Goal: Find specific page/section: Find specific page/section

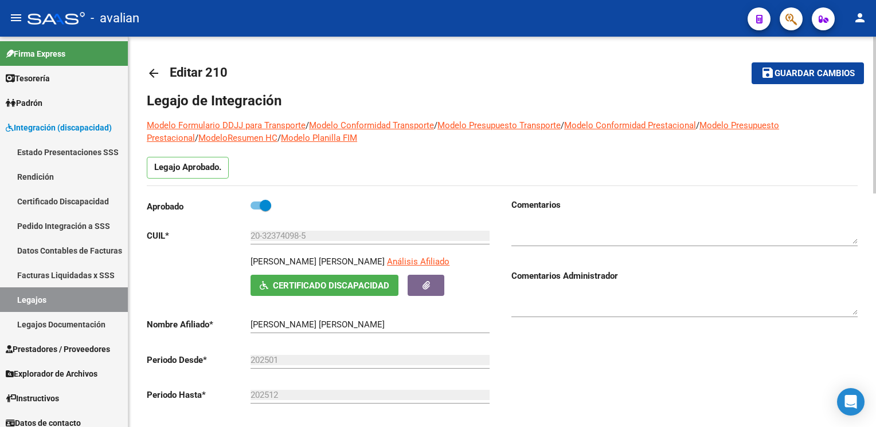
scroll to position [172, 0]
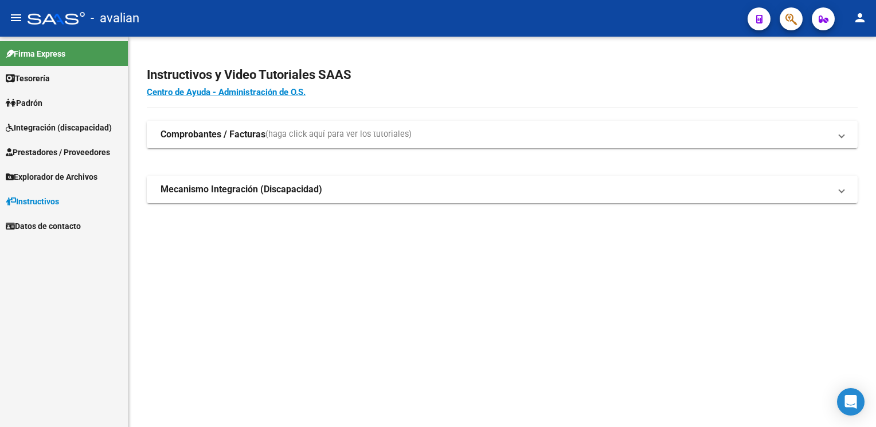
click at [57, 126] on span "Integración (discapacidad)" at bounding box center [59, 127] width 106 height 13
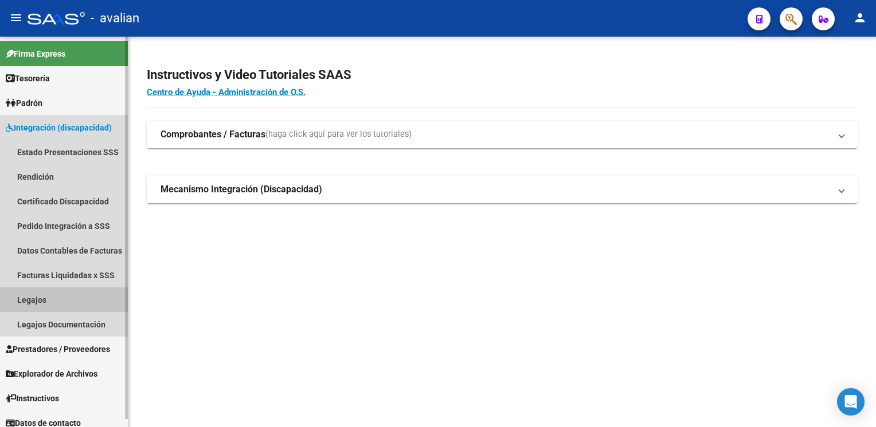
click at [52, 301] on link "Legajos" at bounding box center [64, 300] width 128 height 25
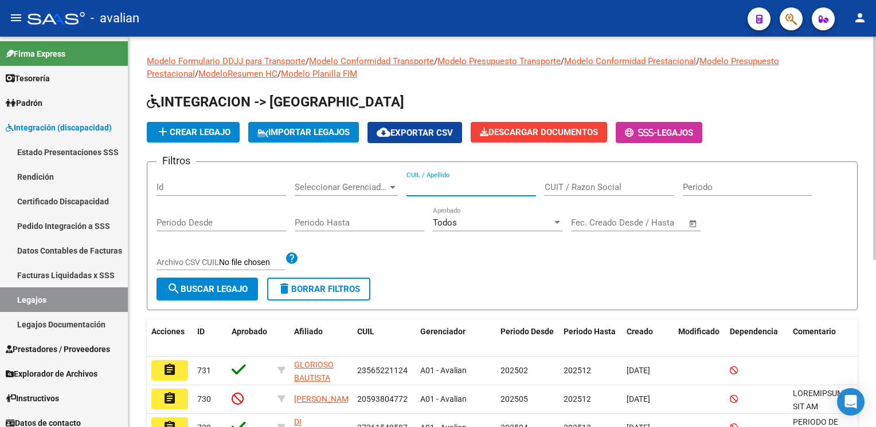
click at [474, 185] on input "CUIL / Apellido" at bounding box center [471, 187] width 130 height 10
paste input "23581554109"
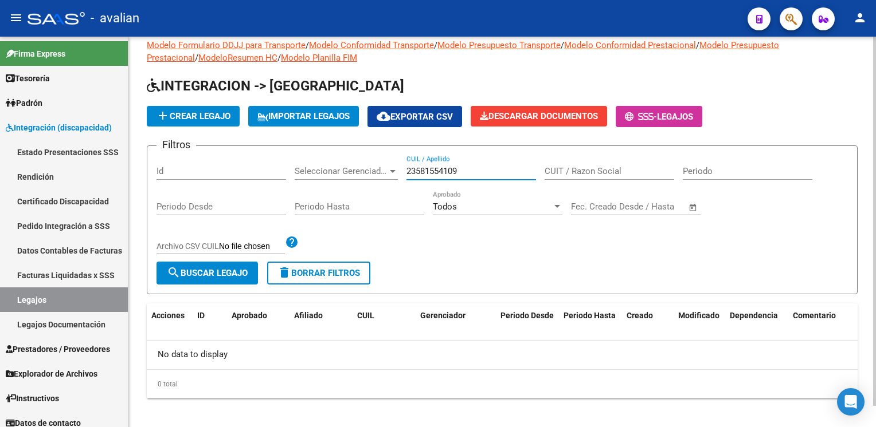
scroll to position [22, 0]
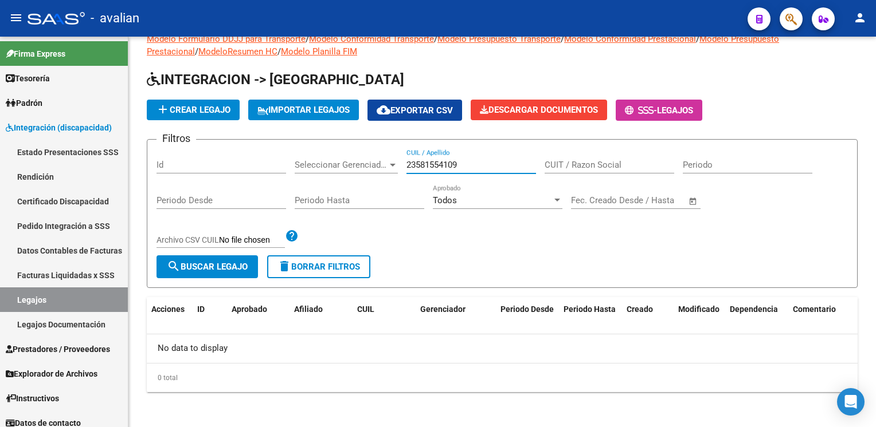
type input "23581554109"
